Goal: Check status: Check status

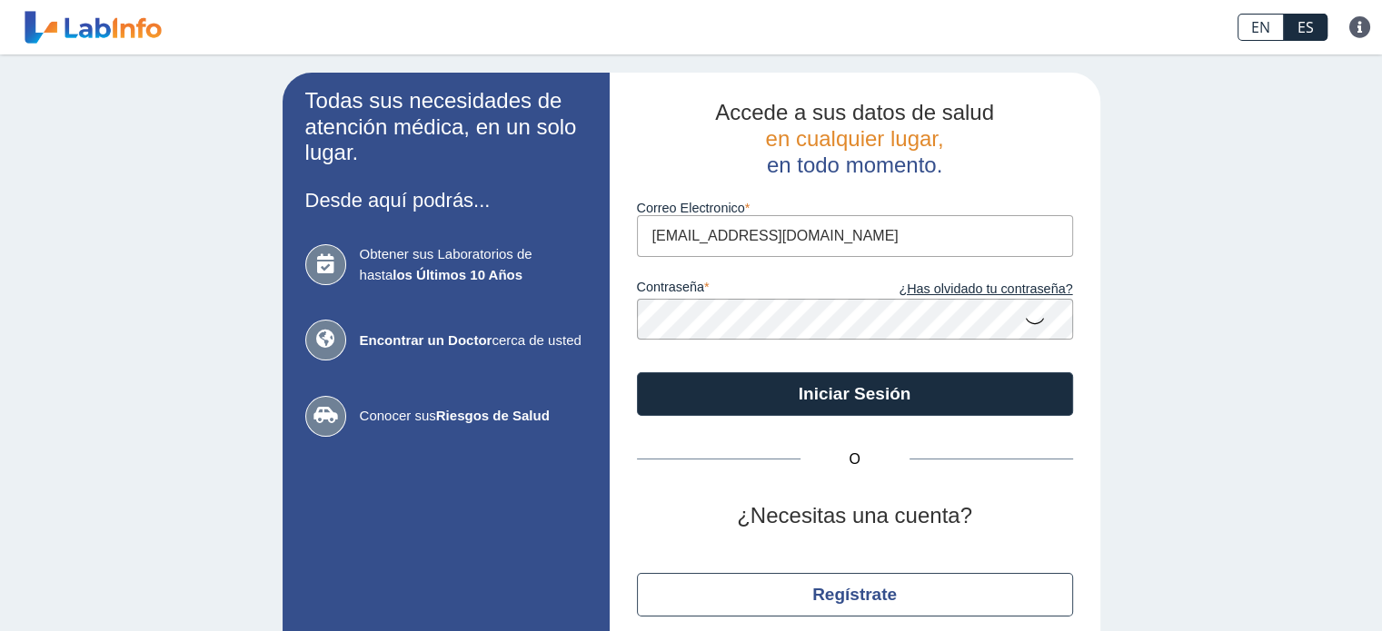
click at [748, 374] on button "Iniciar Sesión" at bounding box center [855, 394] width 436 height 44
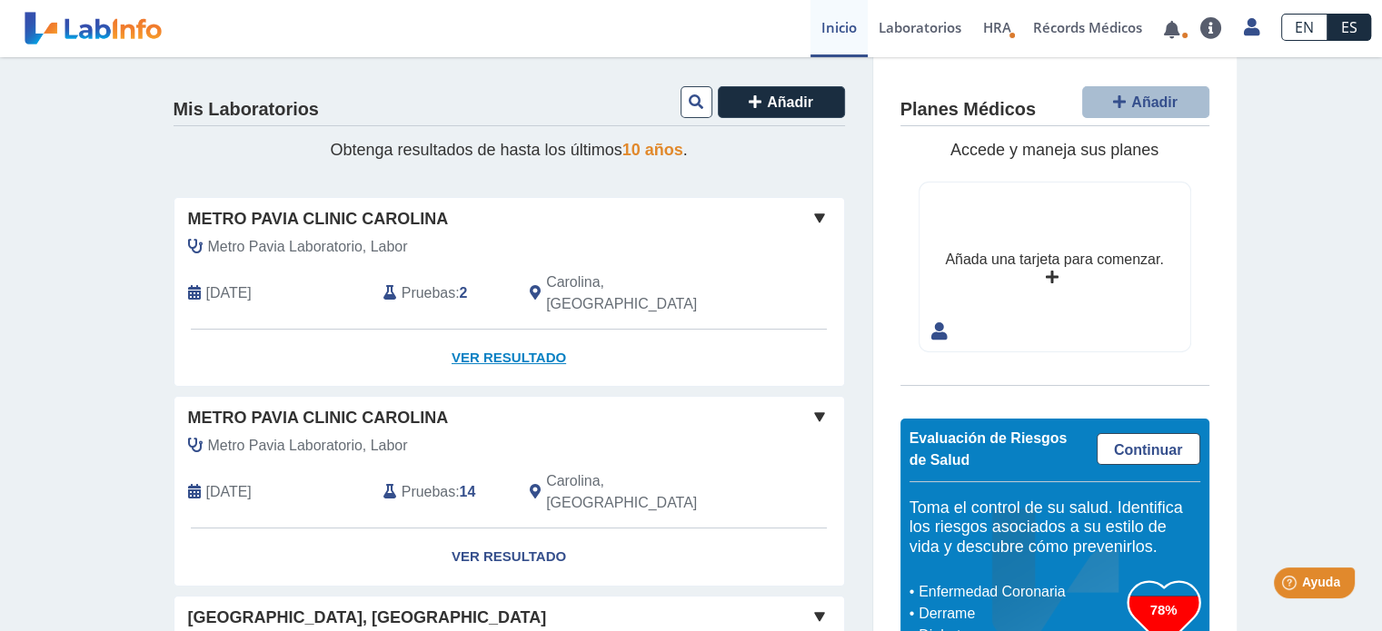
click at [516, 330] on link "Ver Resultado" at bounding box center [508, 358] width 669 height 57
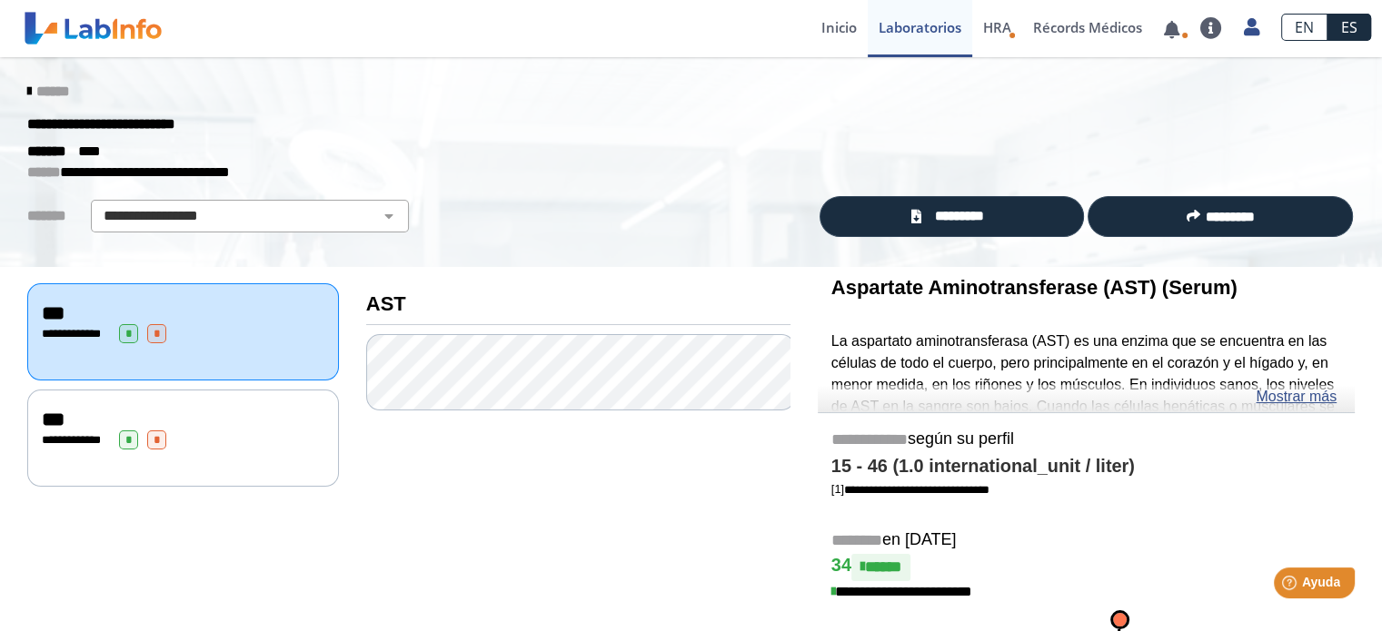
scroll to position [91, 0]
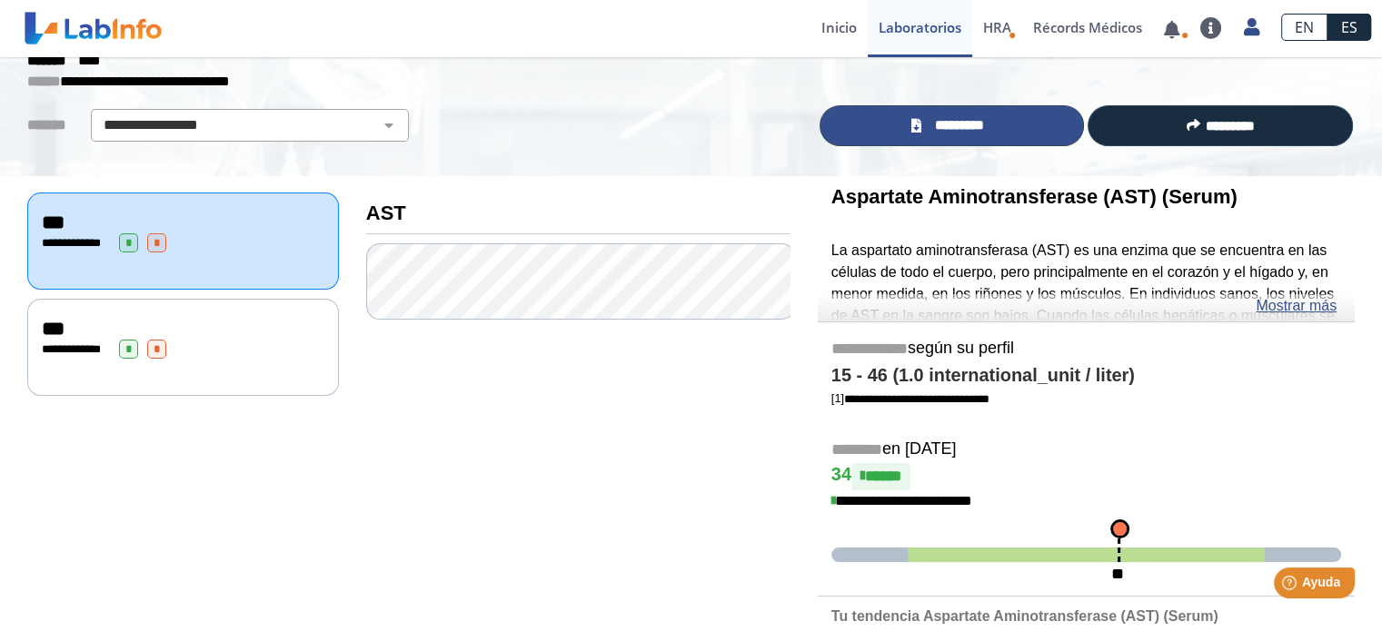
click at [930, 131] on span "*********" at bounding box center [959, 125] width 66 height 21
